Goal: Task Accomplishment & Management: Use online tool/utility

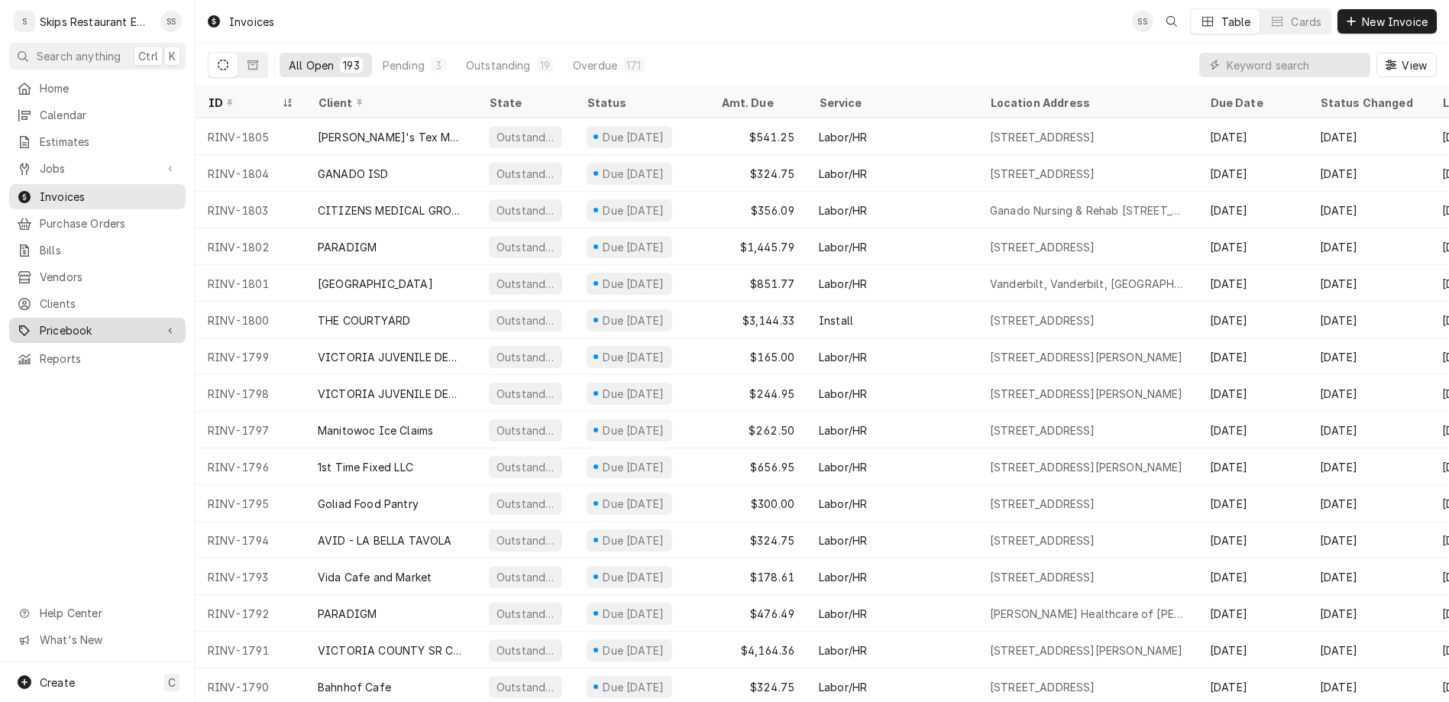
click at [60, 322] on span "Pricebook" at bounding box center [97, 330] width 115 height 16
click at [57, 376] on span "Parts & Materials" at bounding box center [109, 384] width 138 height 16
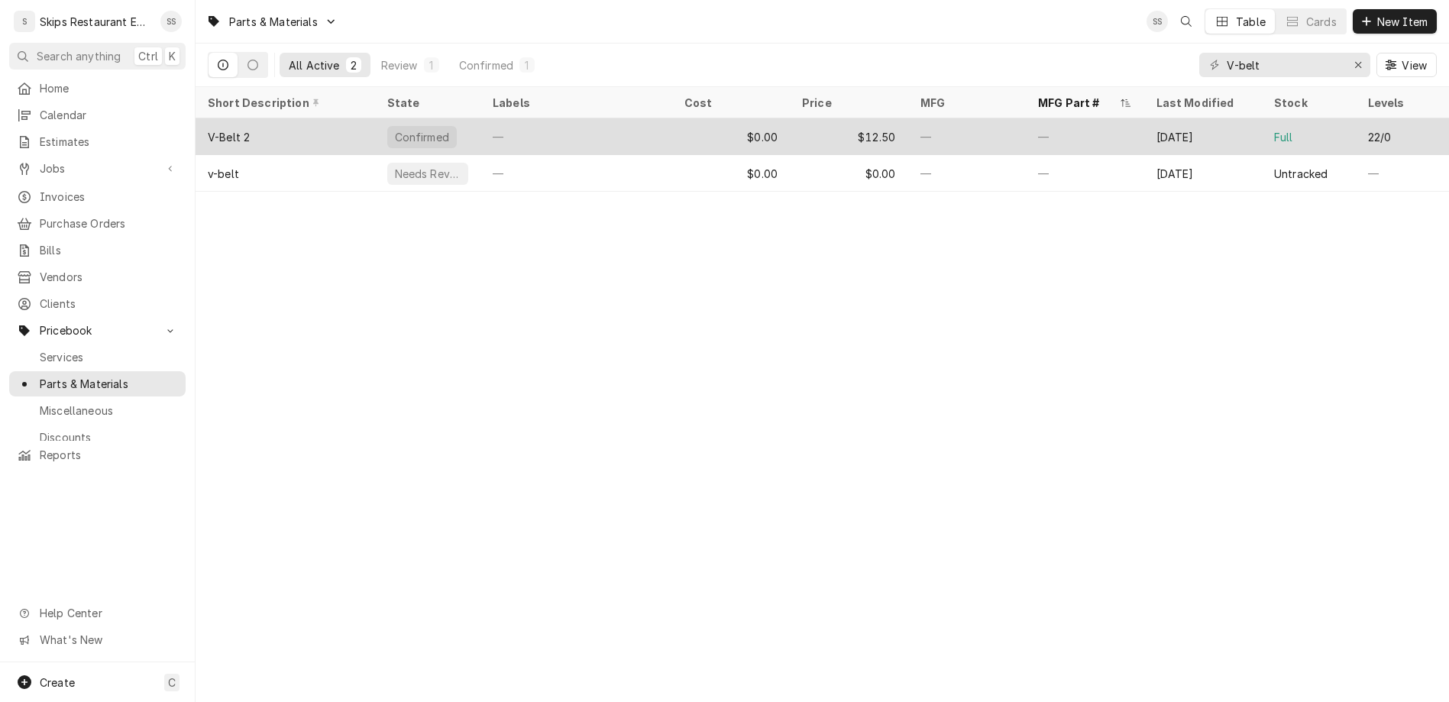
type input "V-belt"
click at [195, 118] on div "V-Belt 2" at bounding box center [284, 136] width 179 height 37
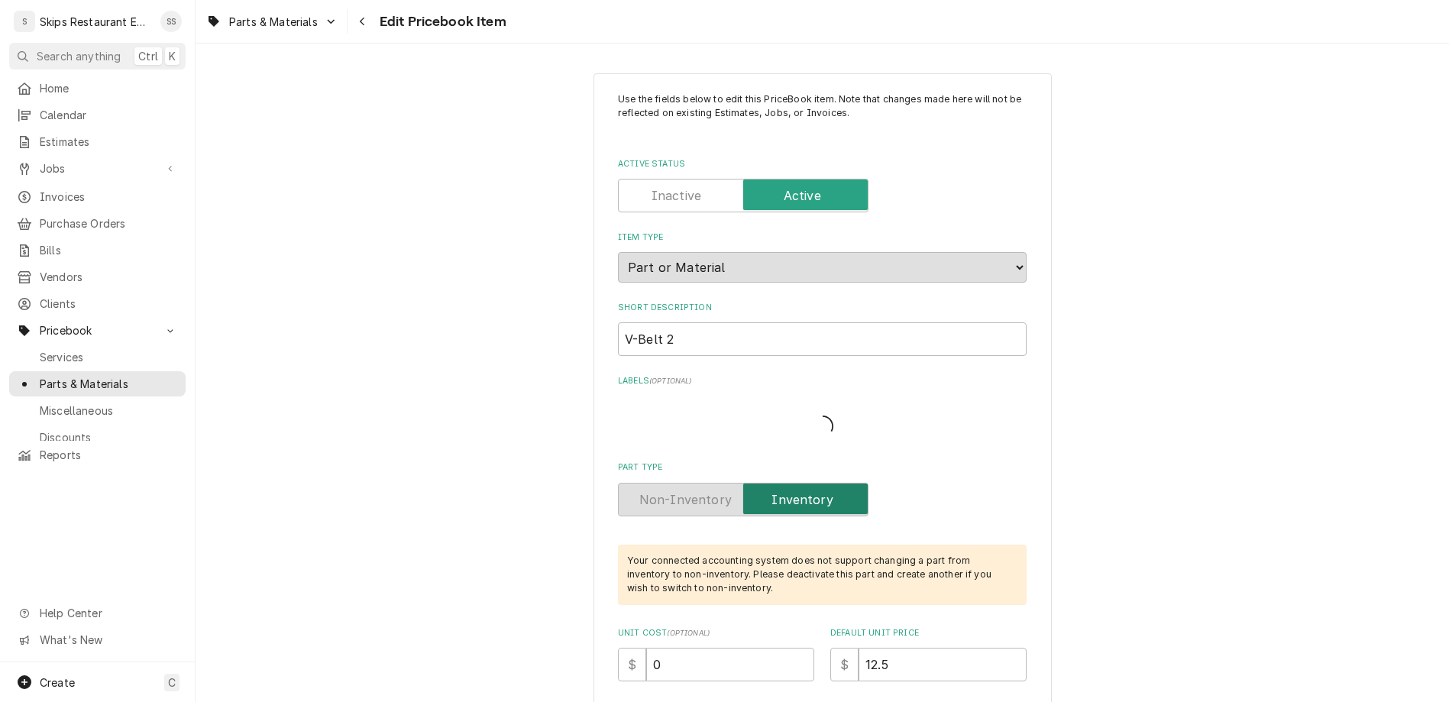
type textarea "x"
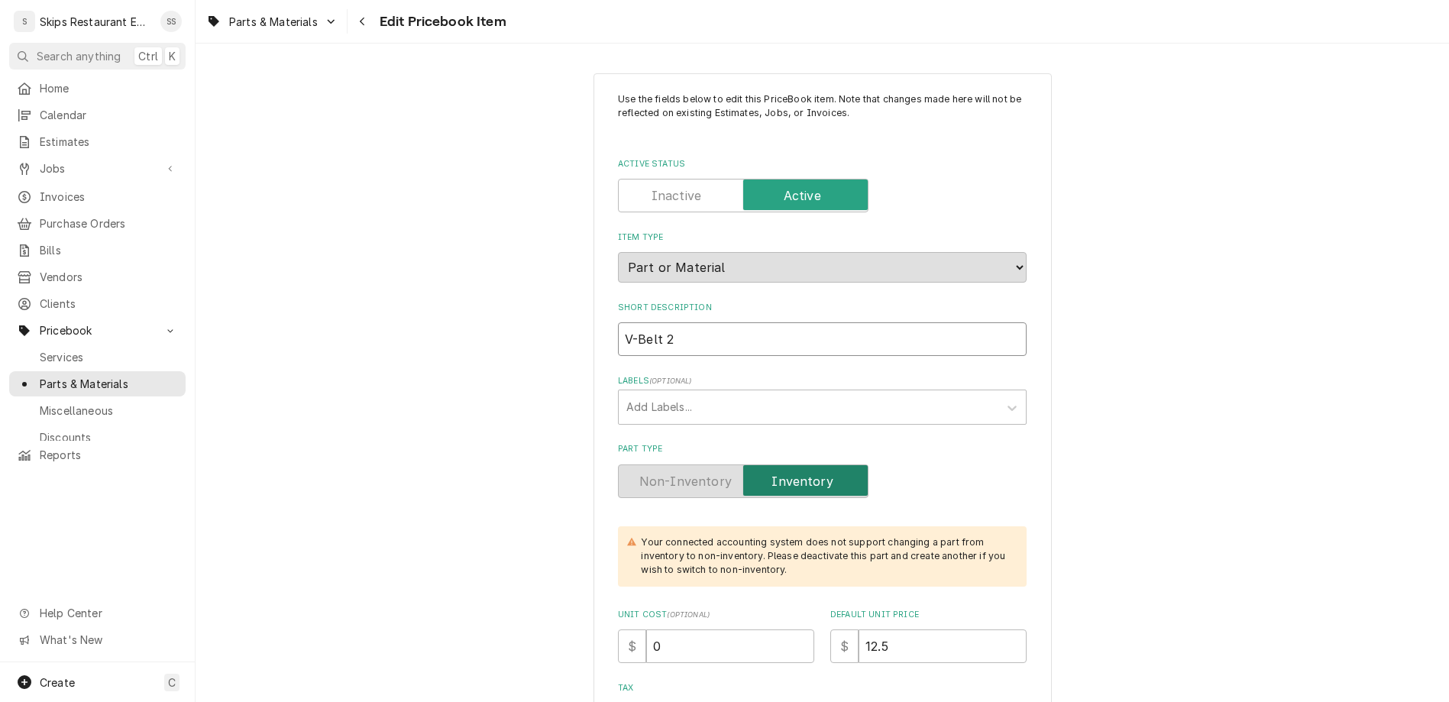
click at [692, 322] on input "V-Belt 2" at bounding box center [822, 339] width 409 height 34
type input "V-Belt 2*"
type textarea "x"
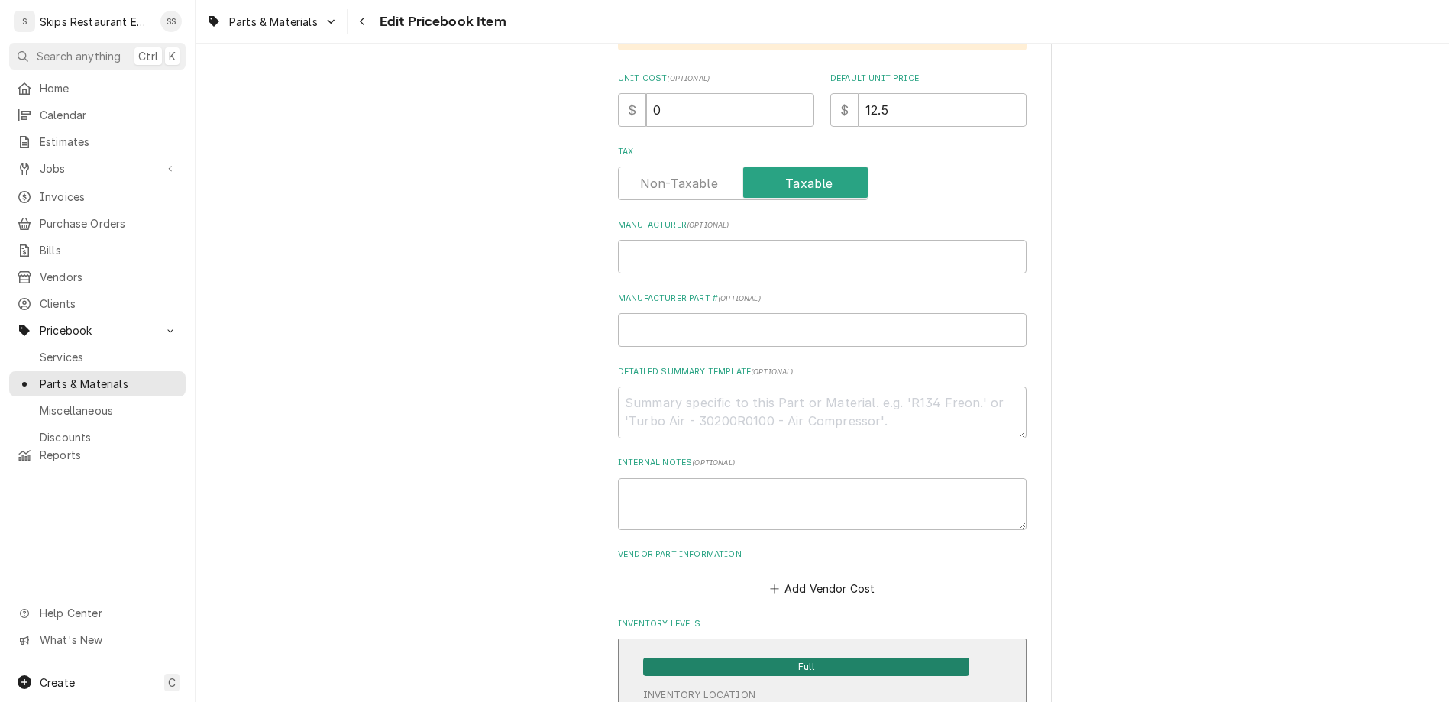
scroll to position [953, 0]
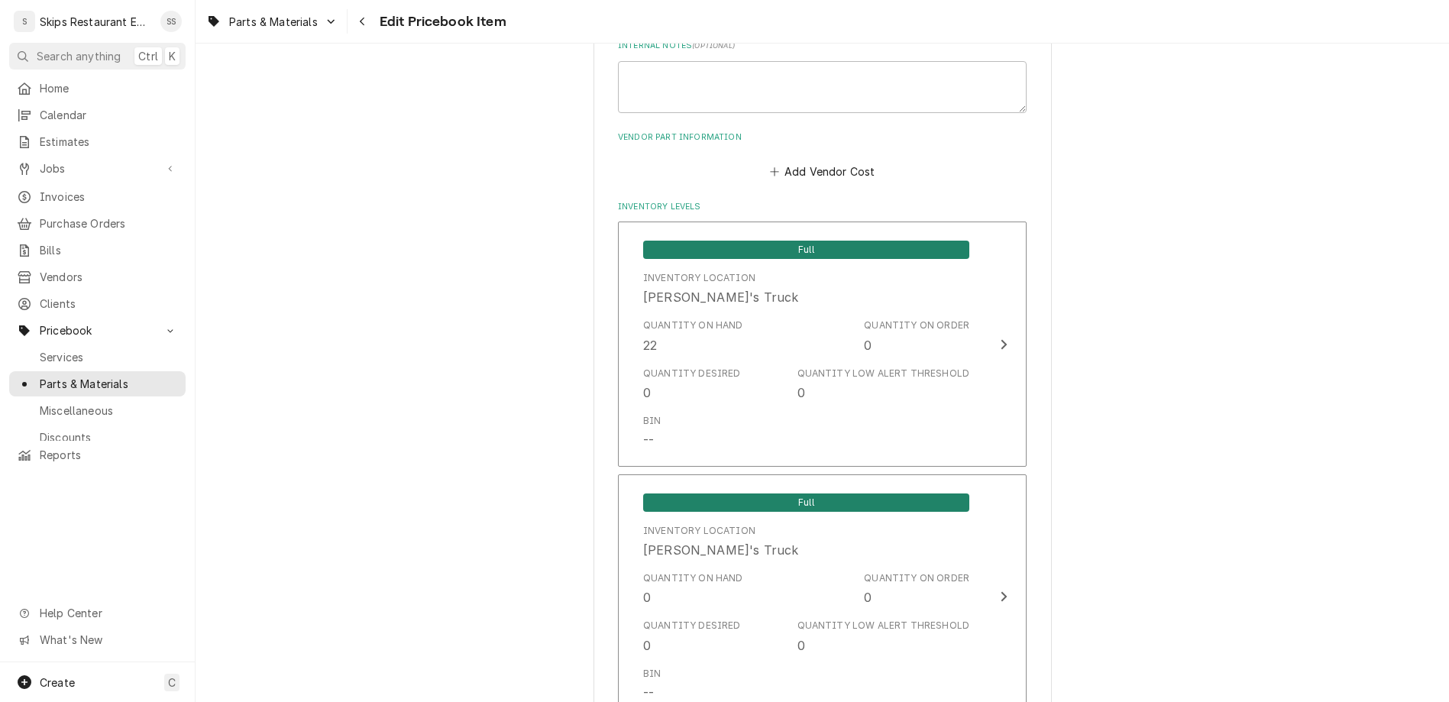
type input "V-Belt 2*"
type textarea "x"
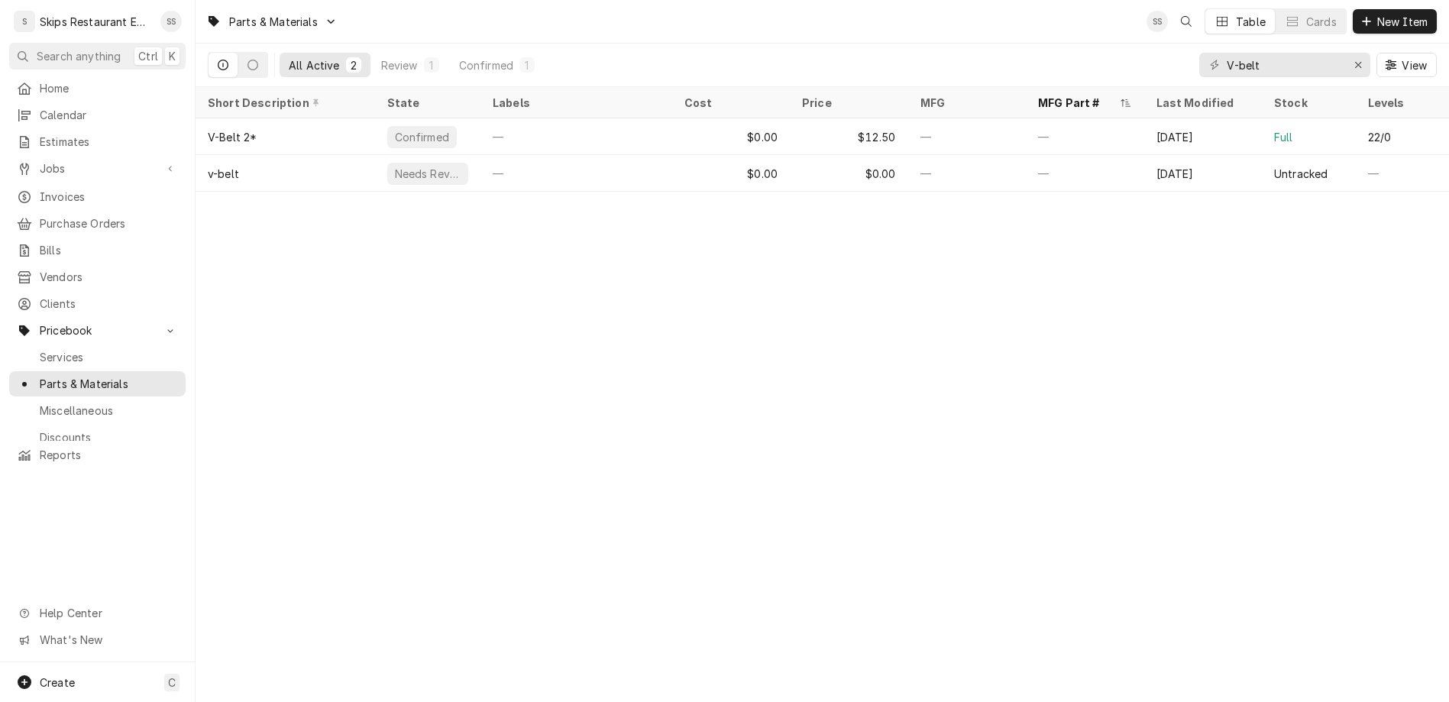
click at [846, 237] on div "Parts & Materials SS Table Cards New Item All Active 2 Review 1 Confirmed 1 V-b…" at bounding box center [821, 351] width 1253 height 702
